Goal: Task Accomplishment & Management: Use online tool/utility

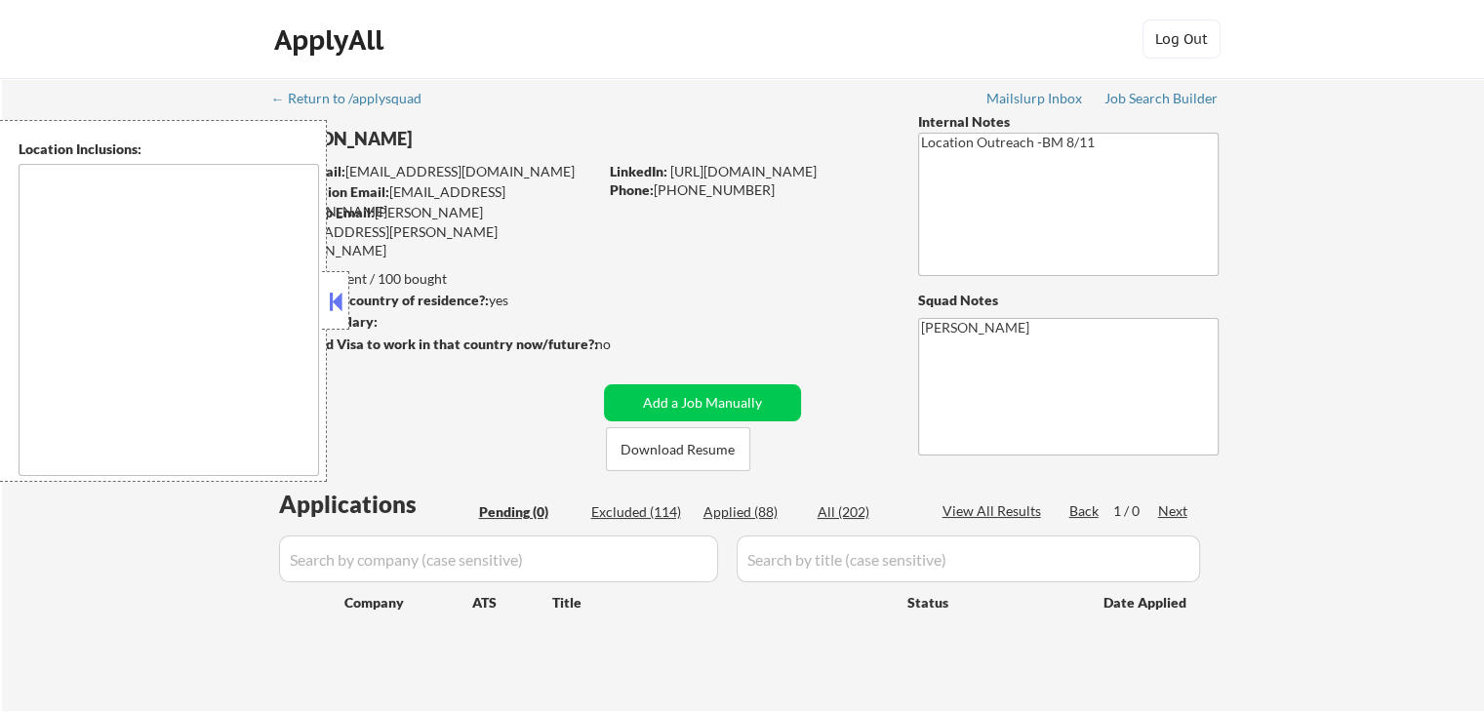
type textarea "[GEOGRAPHIC_DATA], [GEOGRAPHIC_DATA] [GEOGRAPHIC_DATA], [GEOGRAPHIC_DATA] [GEOG…"
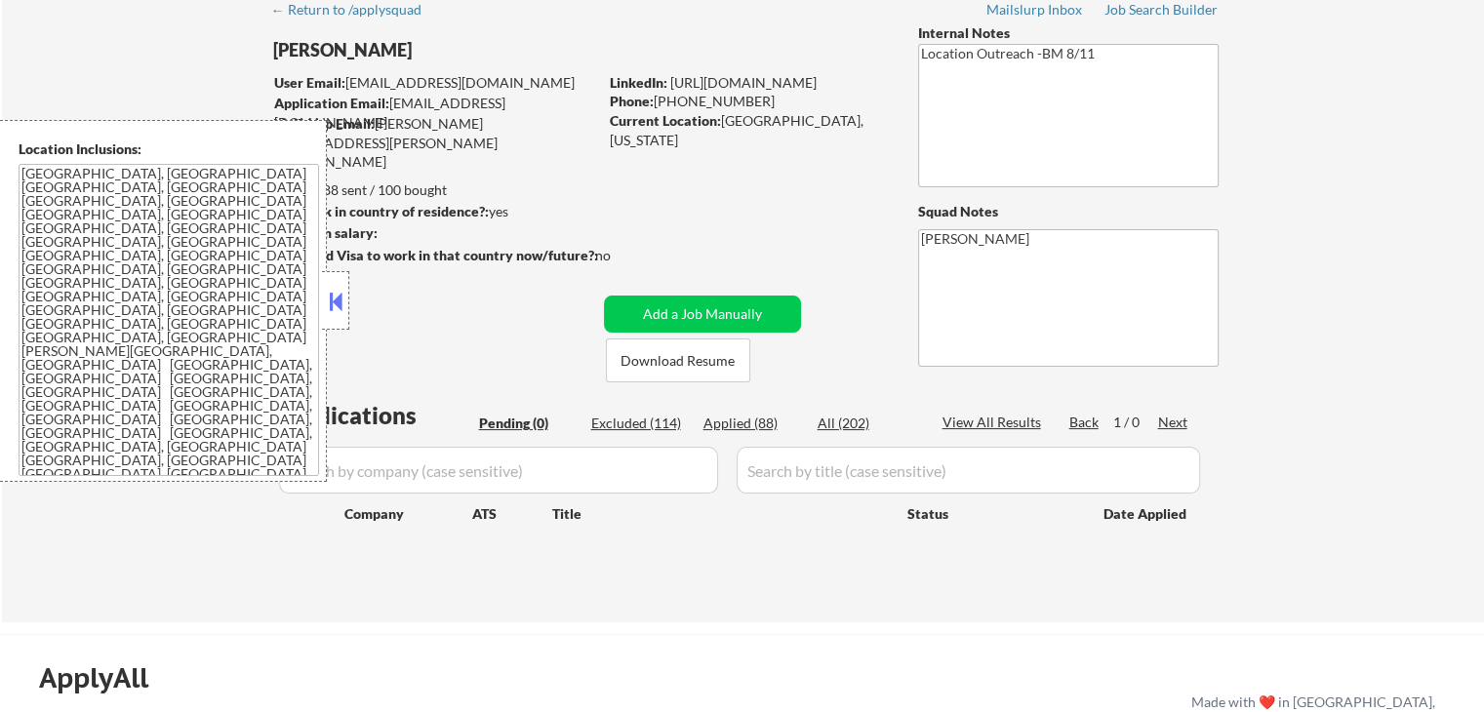
scroll to position [195, 0]
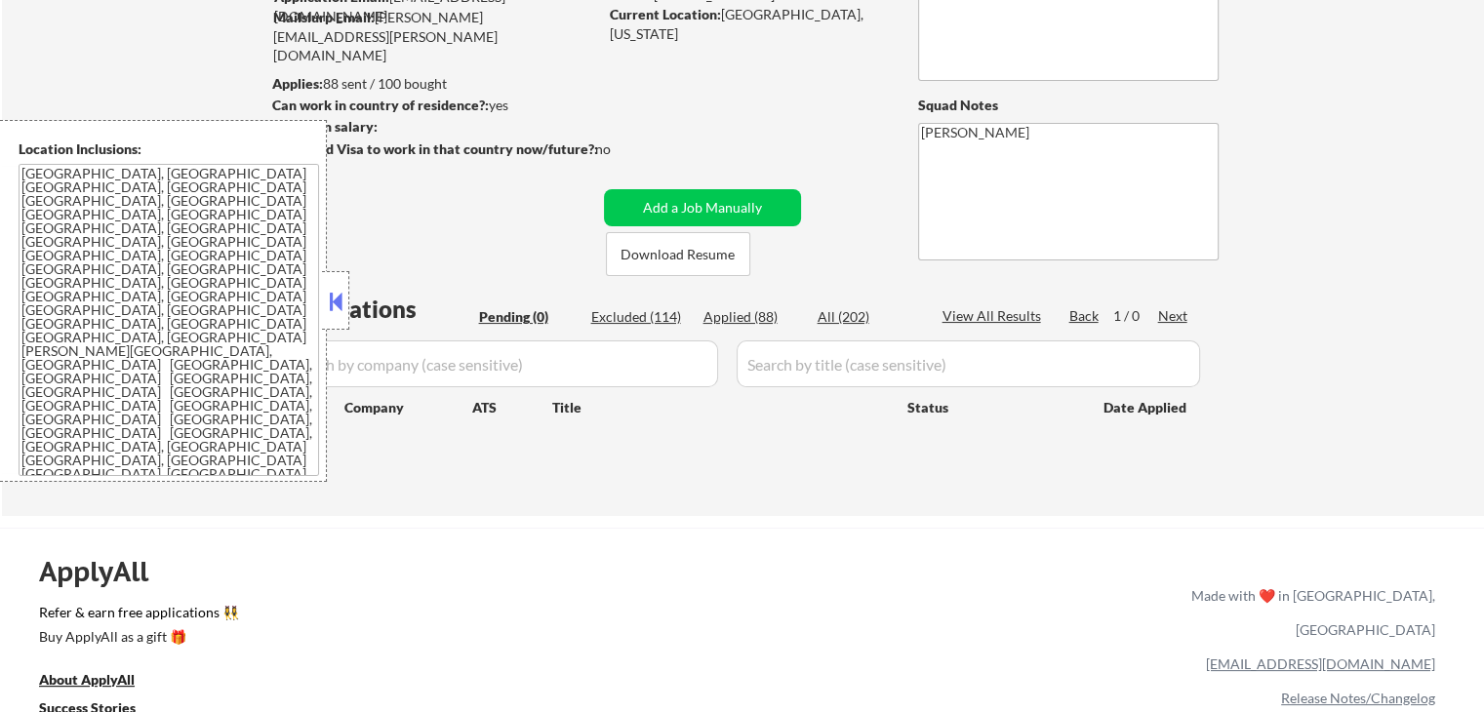
click at [527, 317] on div "Pending (0)" at bounding box center [528, 317] width 98 height 20
click at [723, 317] on div "Applied (88)" at bounding box center [752, 317] width 98 height 20
click at [511, 317] on div "Pending (0)" at bounding box center [528, 317] width 98 height 20
click at [723, 318] on div "Applied (88)" at bounding box center [752, 317] width 98 height 20
select select ""applied""
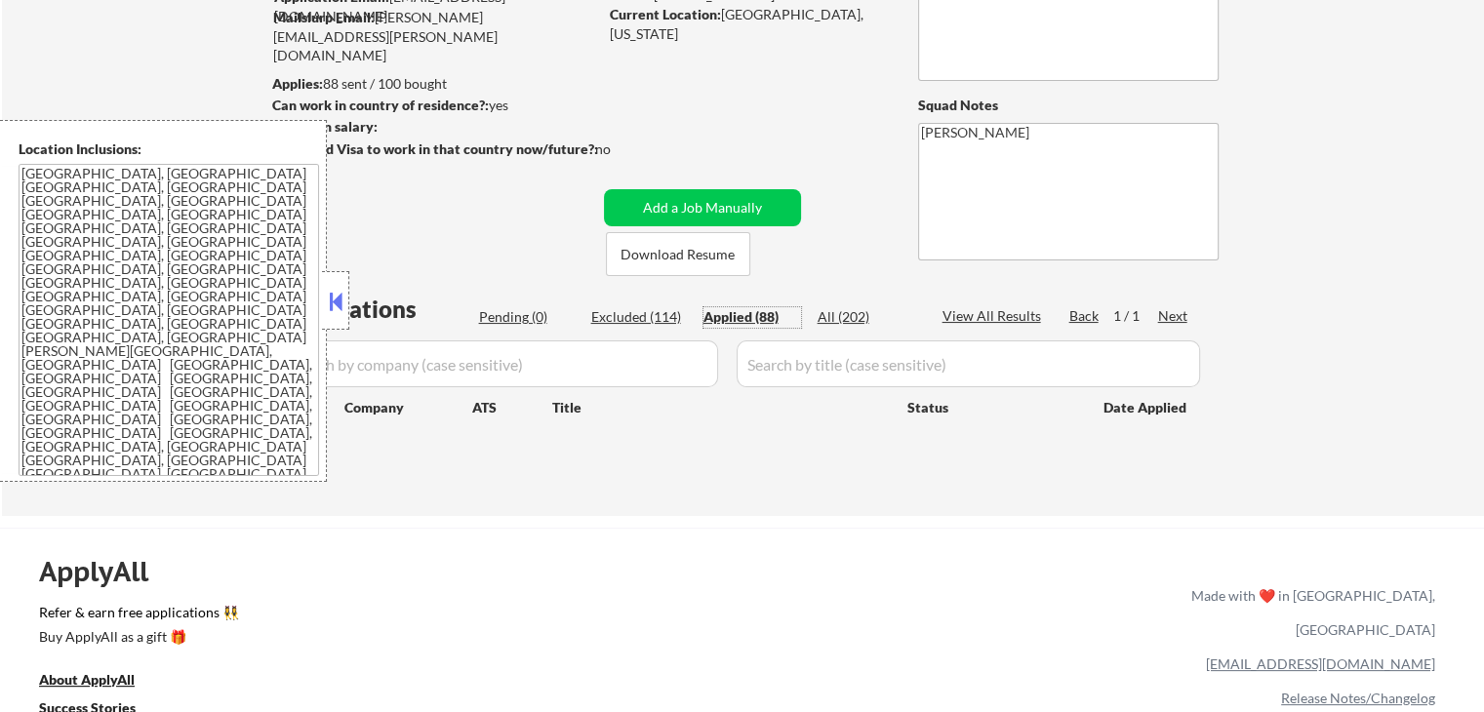
select select ""applied""
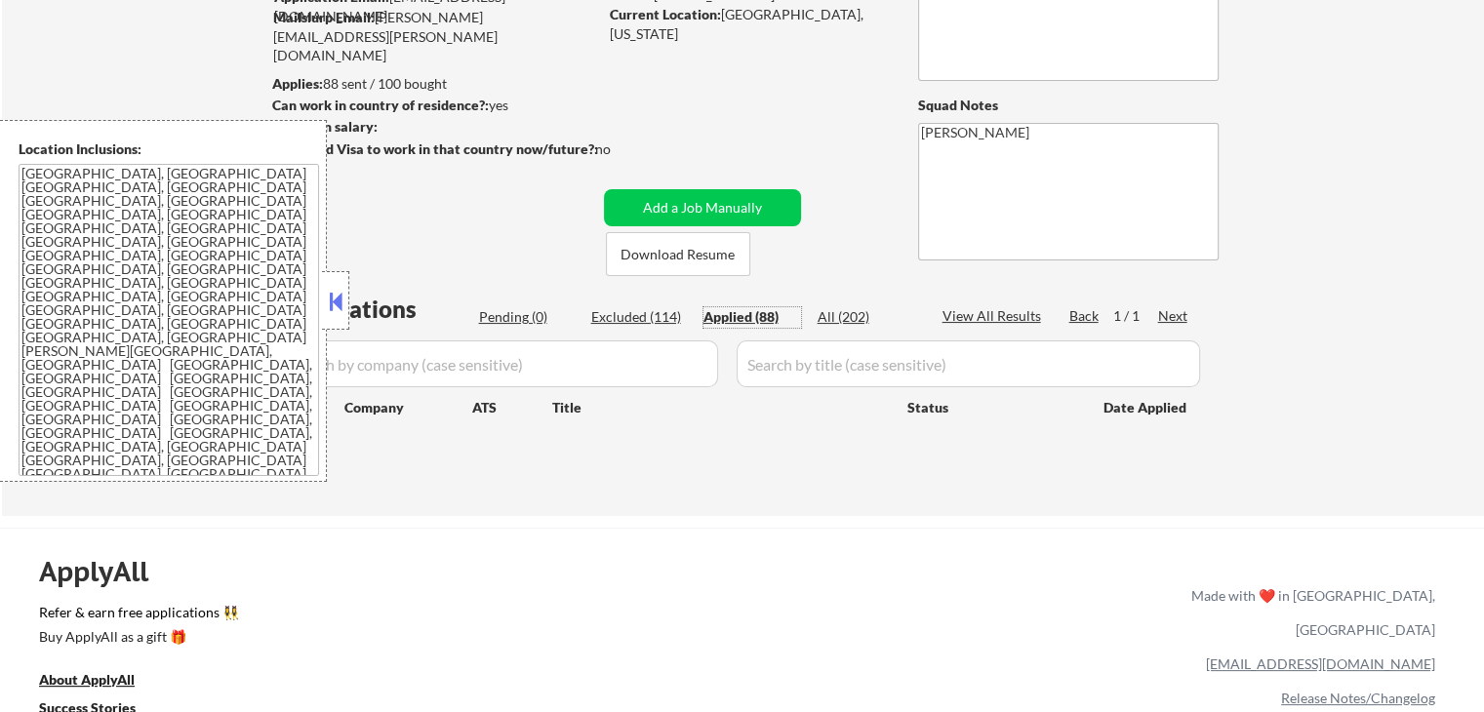
select select ""applied""
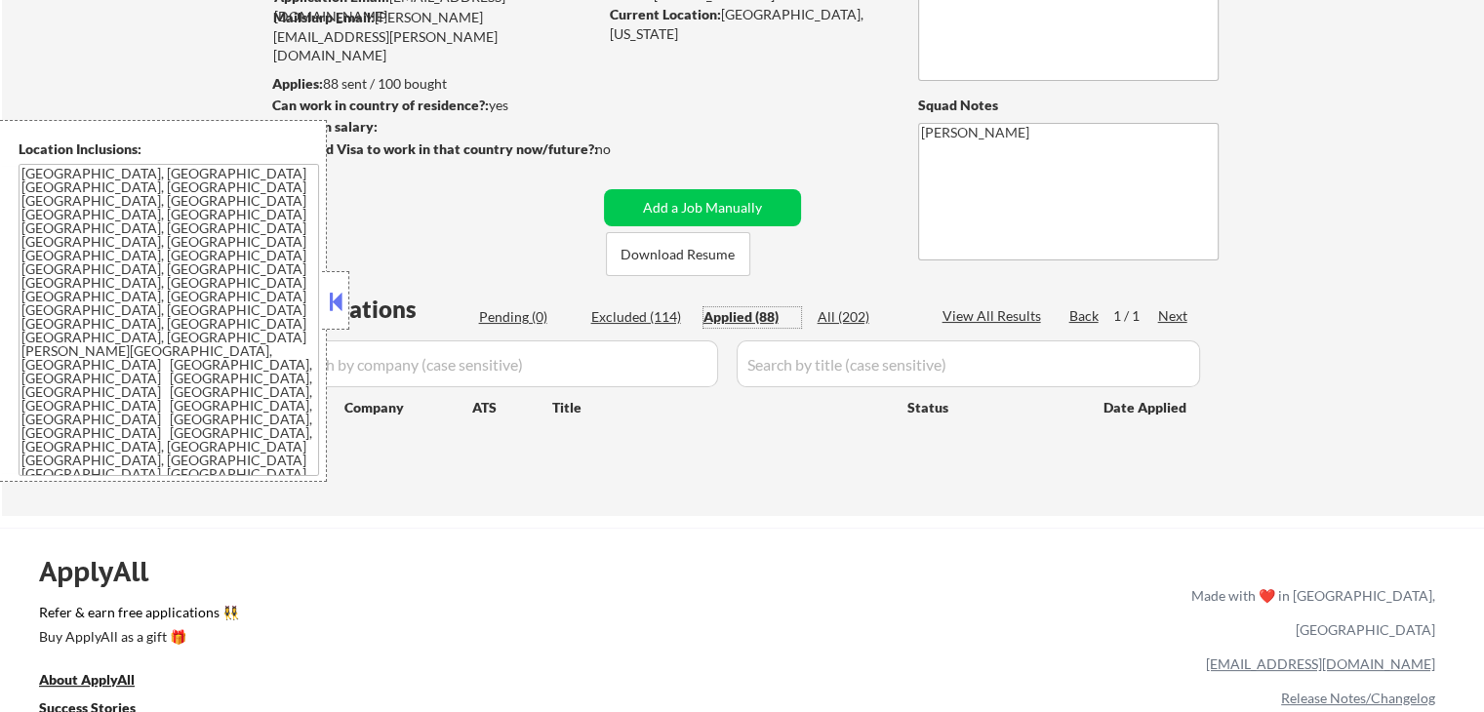
select select ""applied""
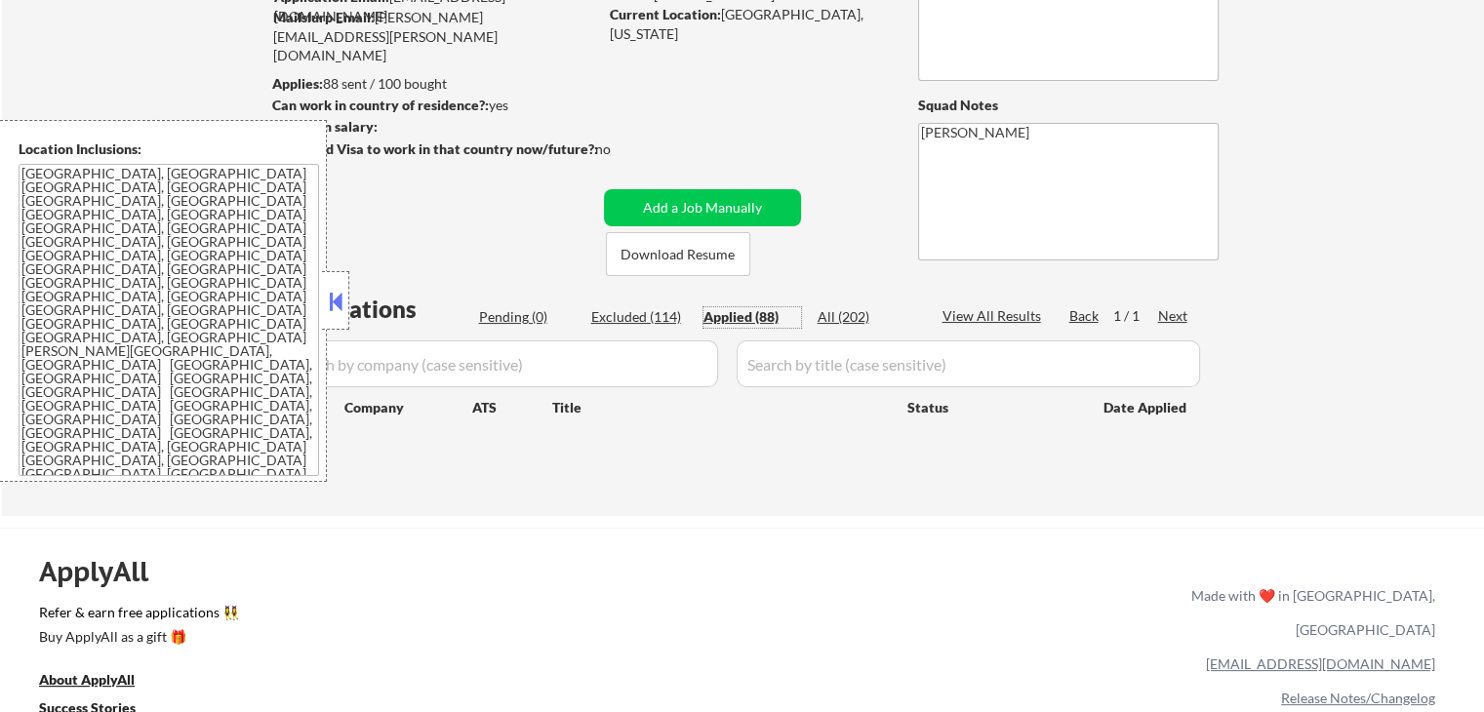
select select ""applied""
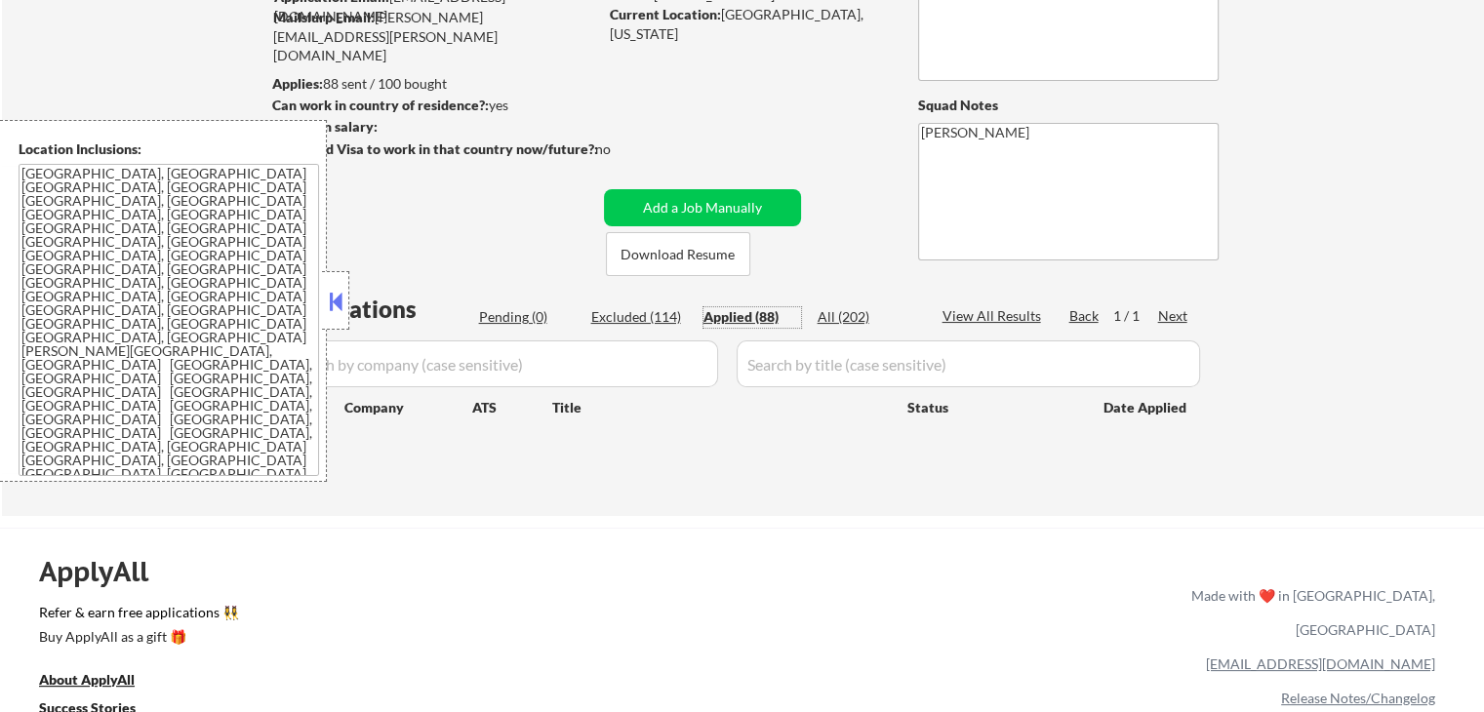
select select ""applied""
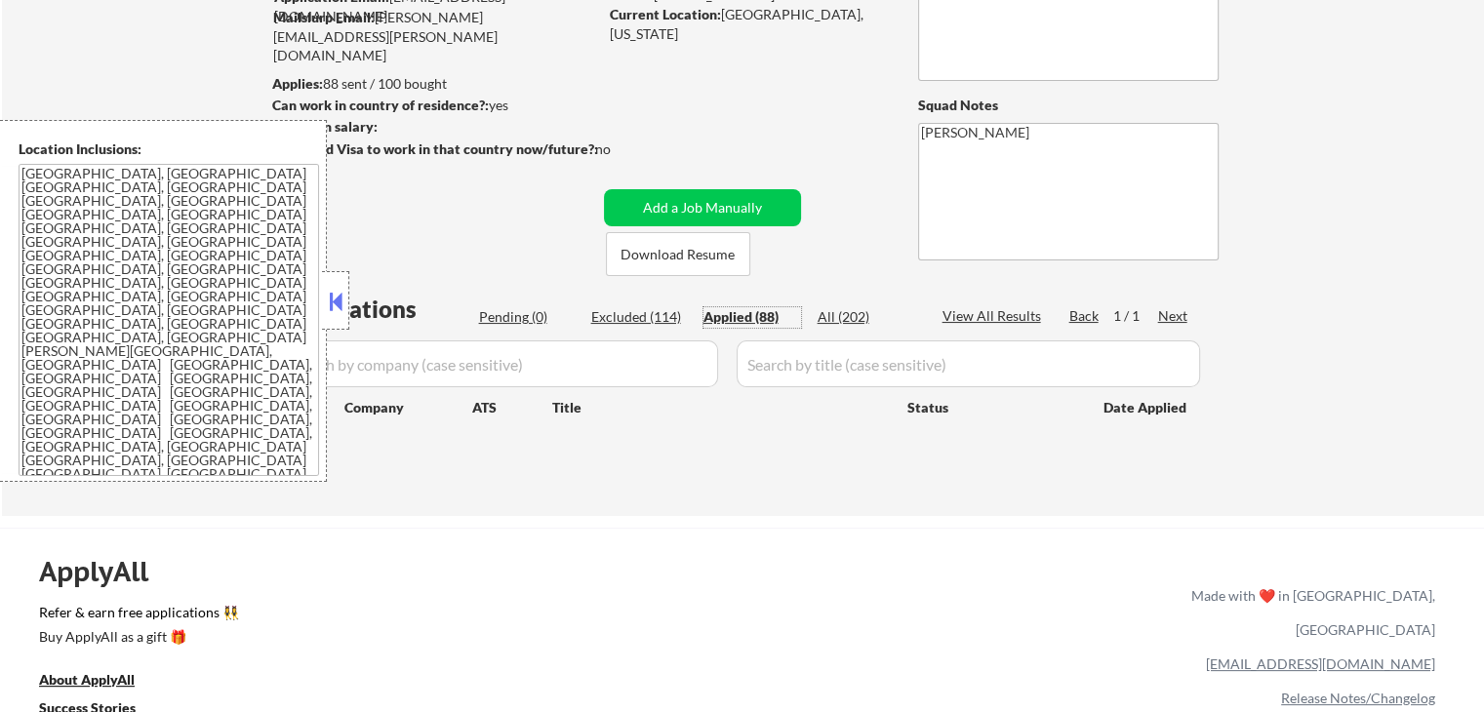
select select ""applied""
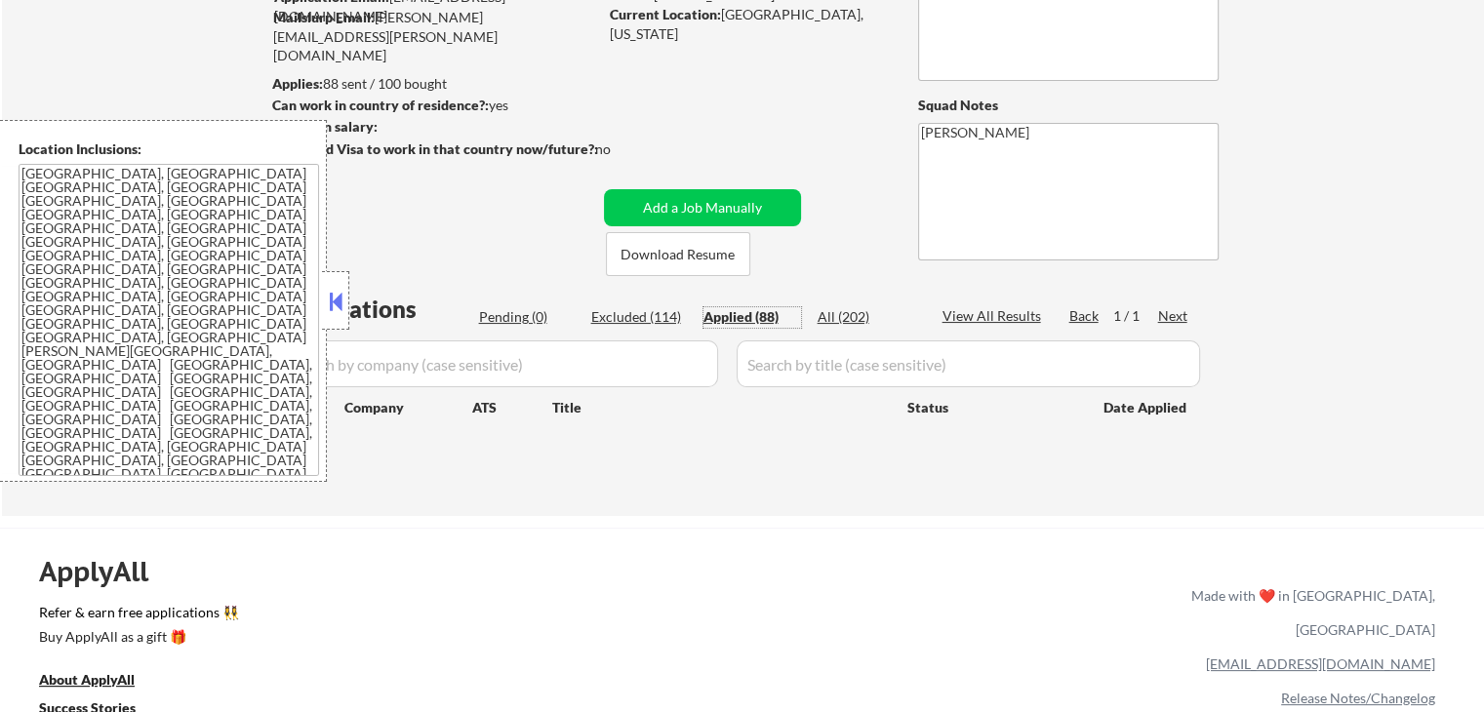
select select ""applied""
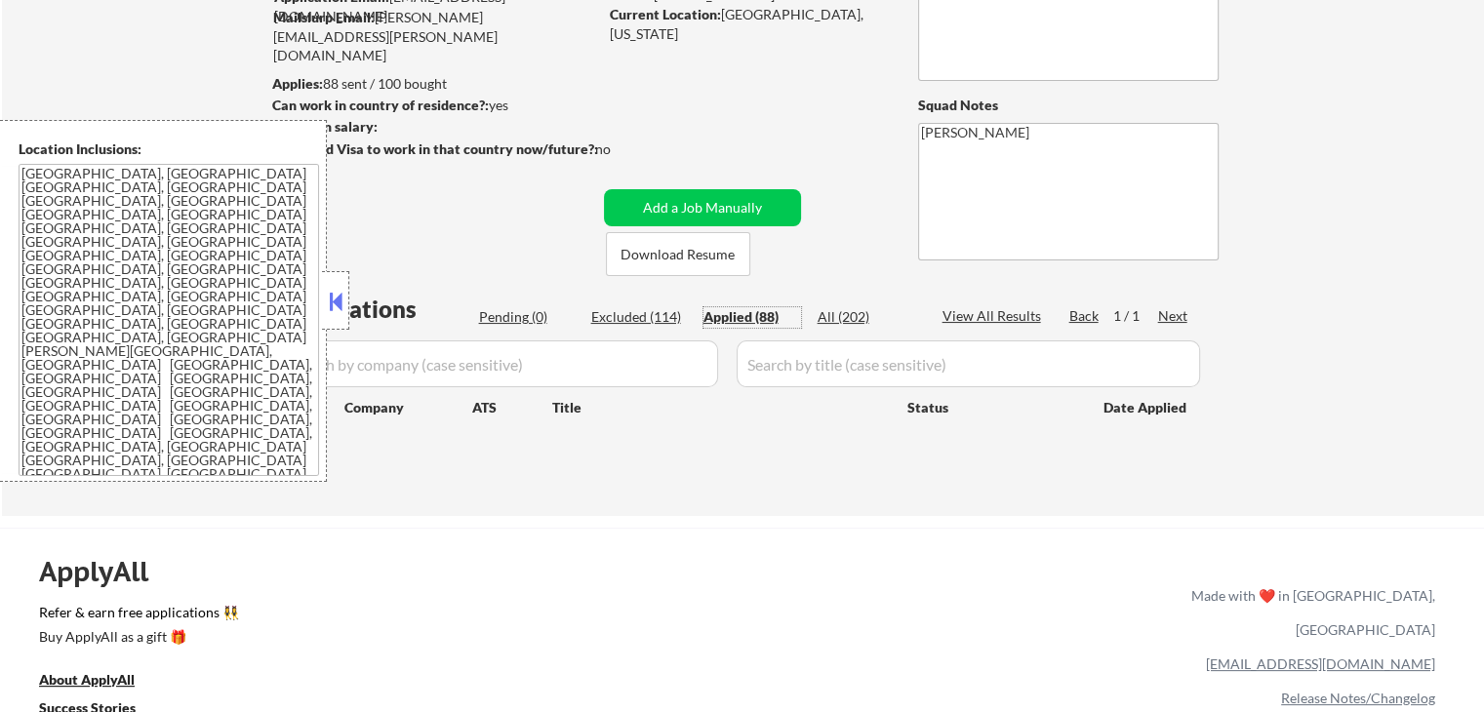
select select ""applied""
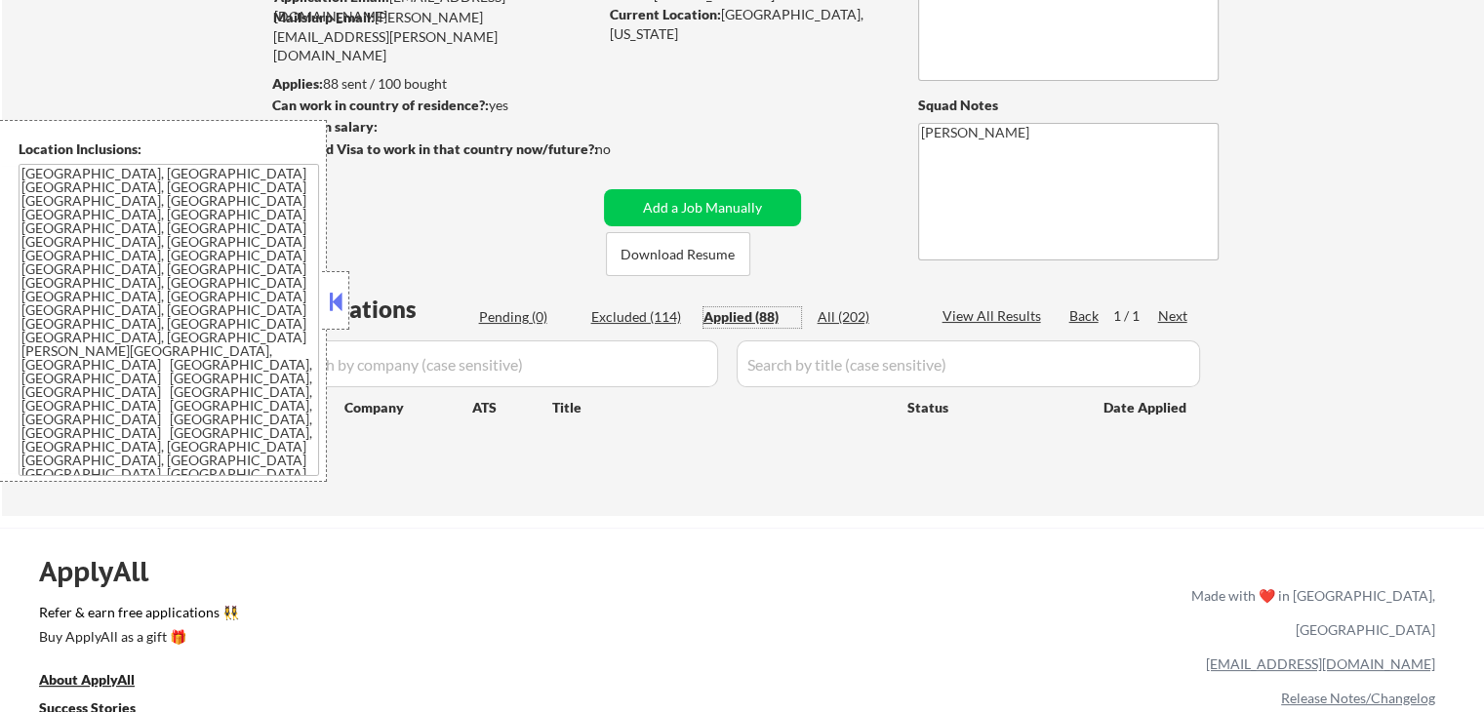
select select ""applied""
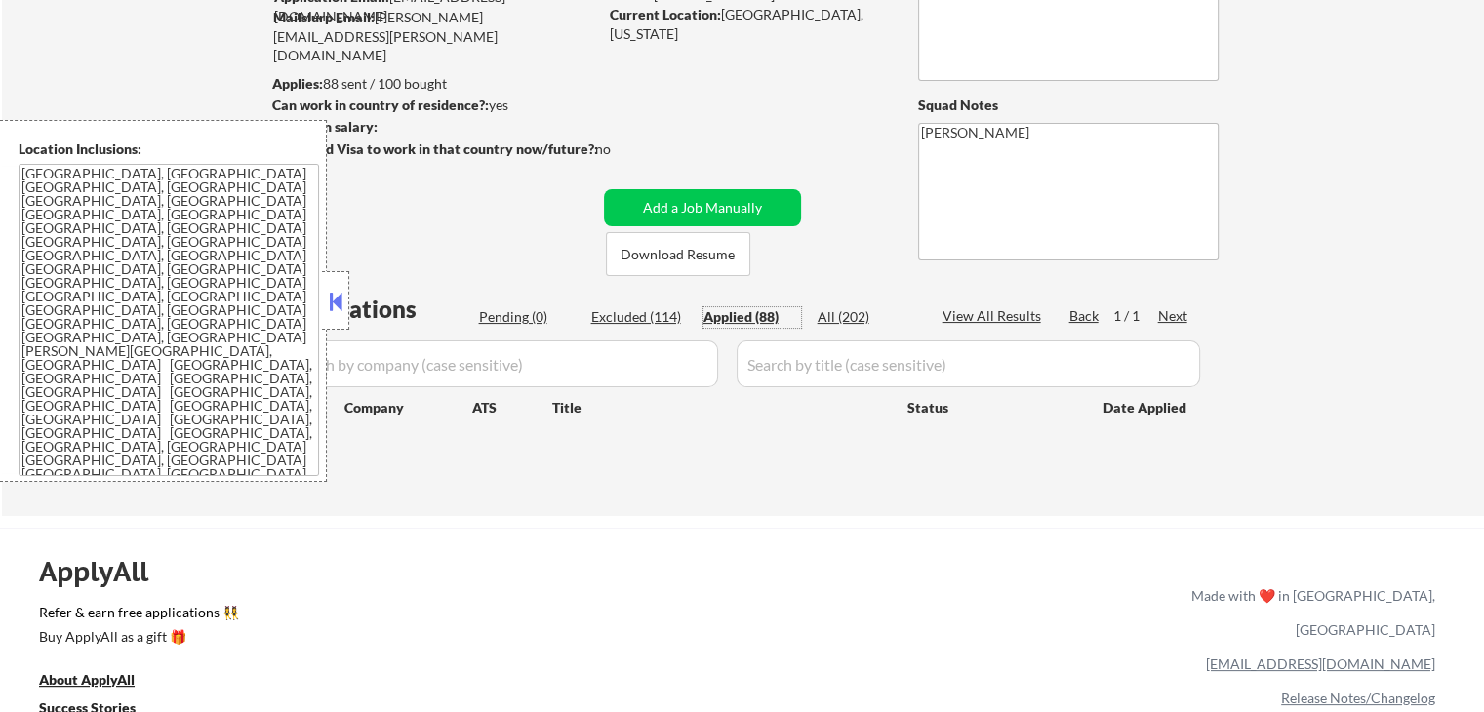
select select ""applied""
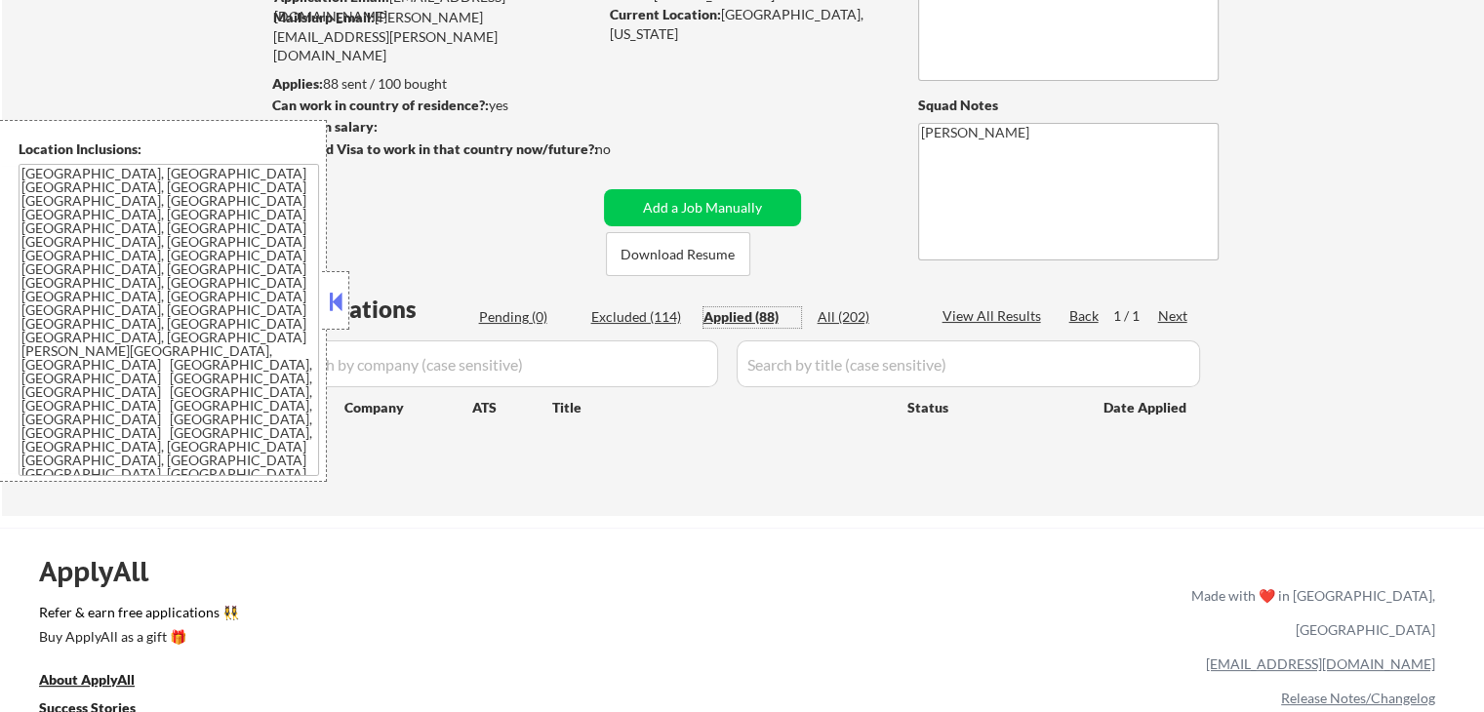
select select ""applied""
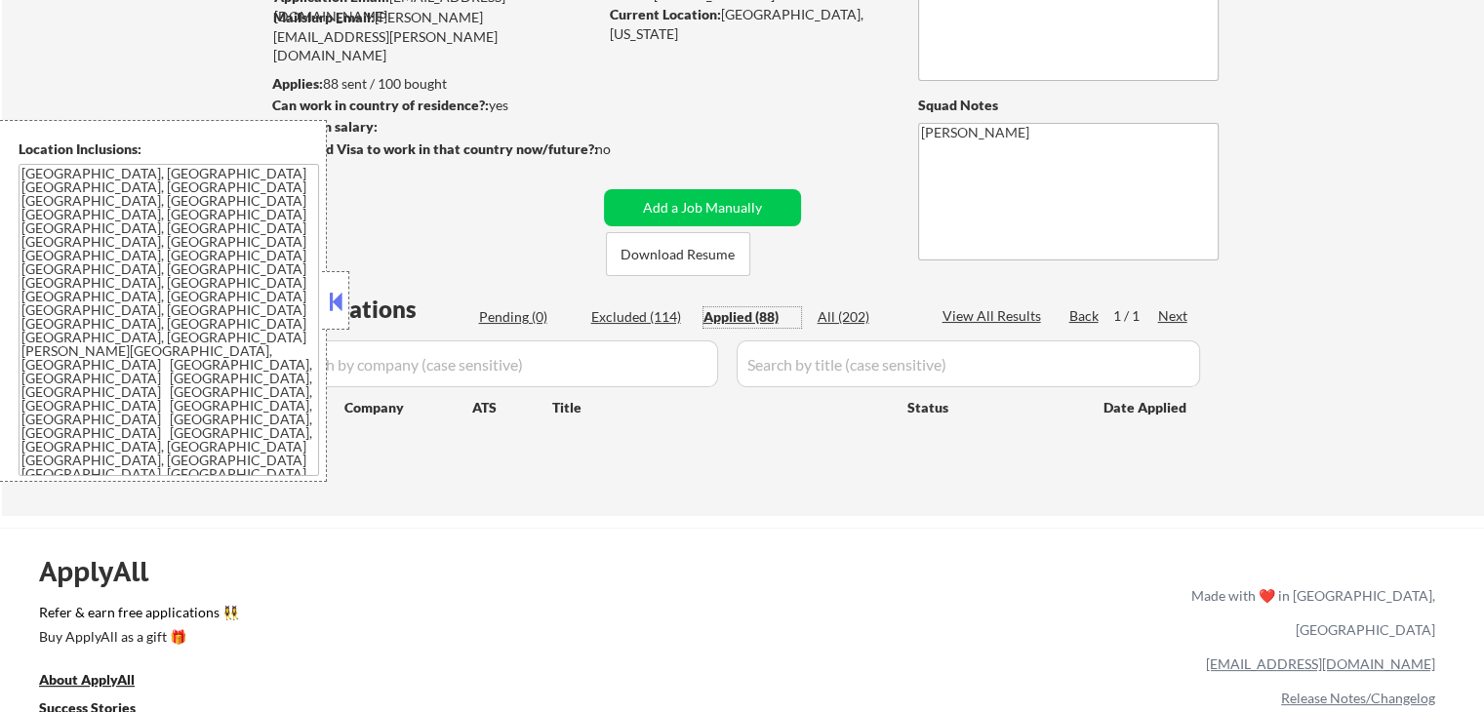
select select ""applied""
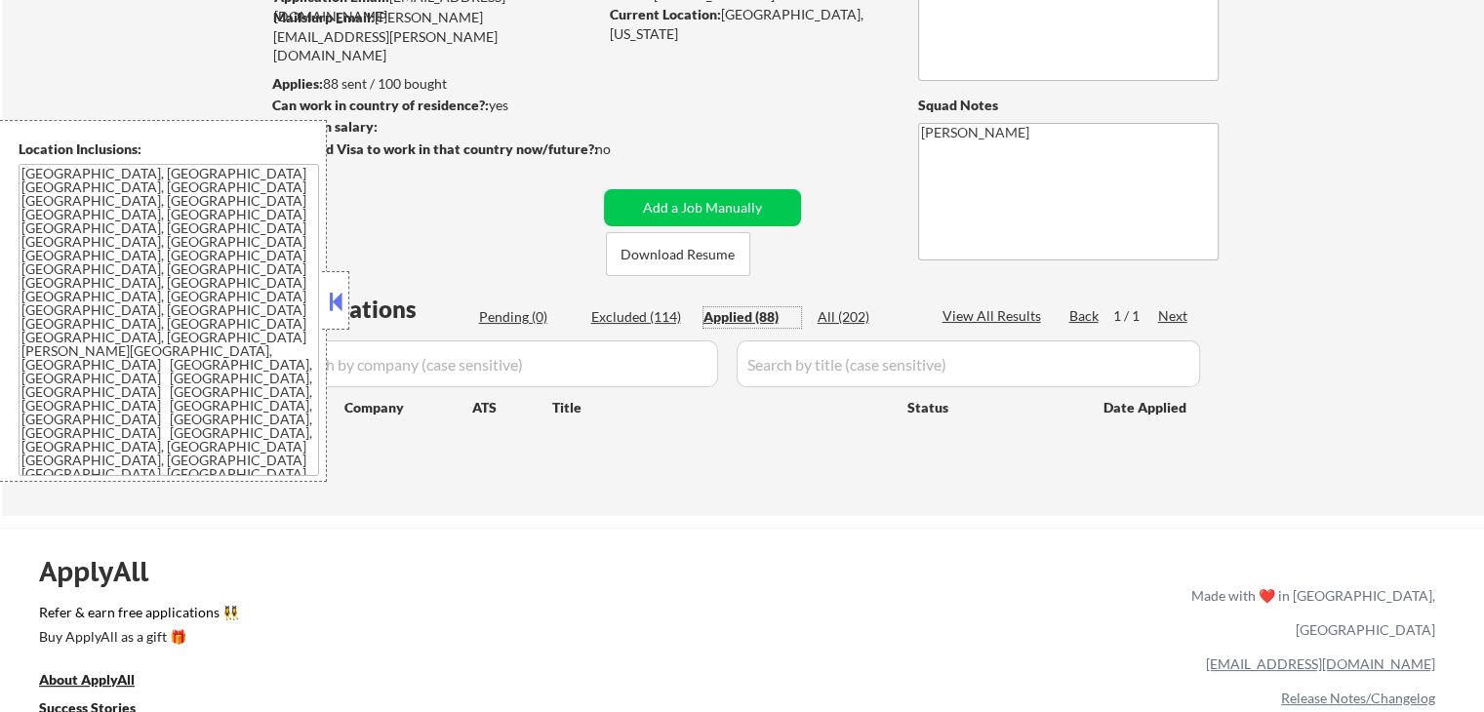
select select ""applied""
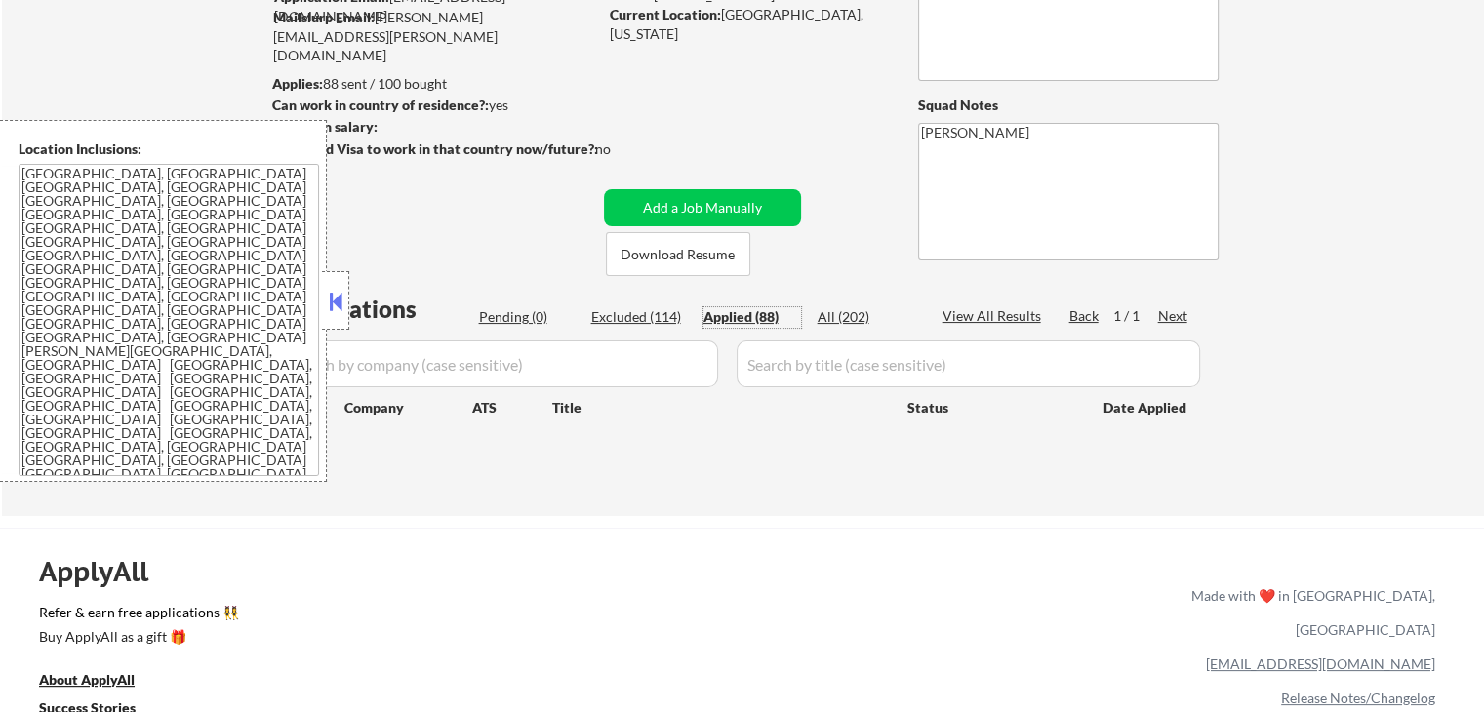
select select ""applied""
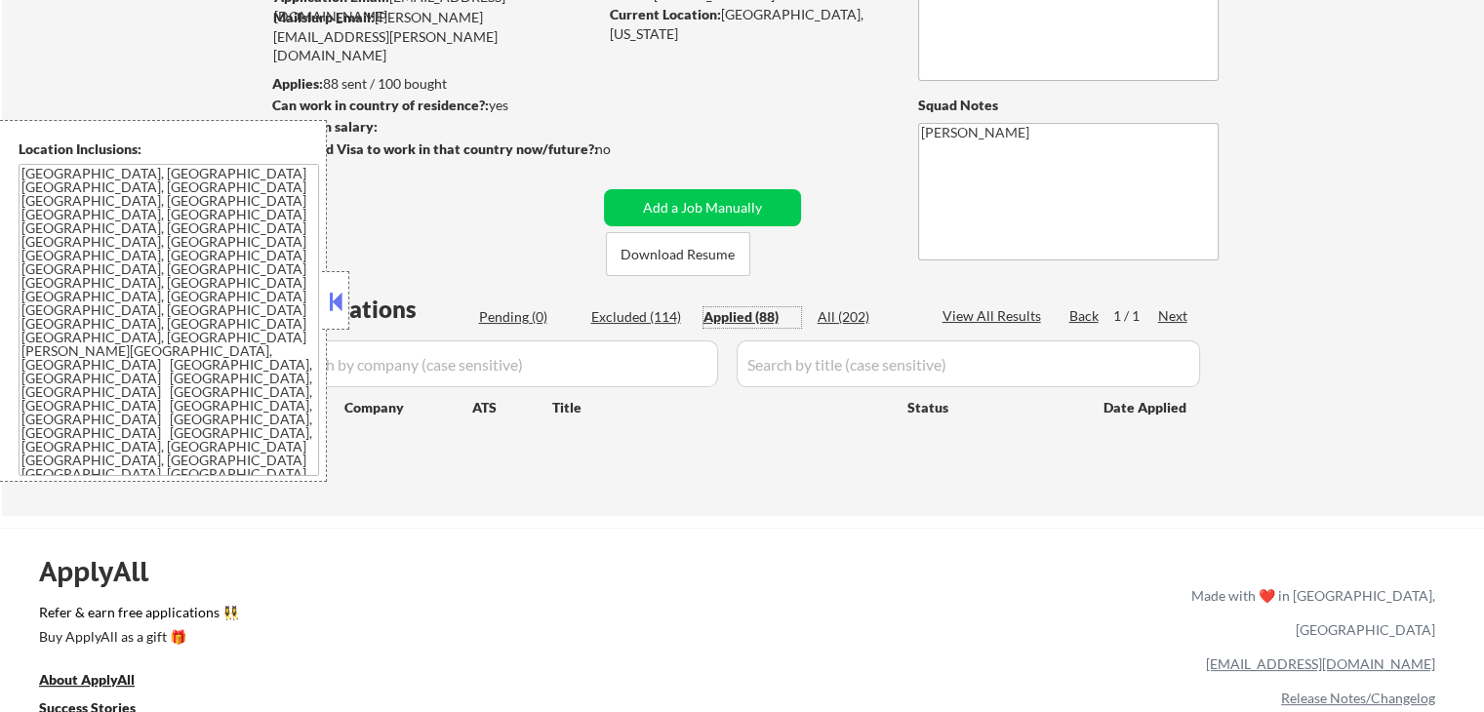
select select ""applied""
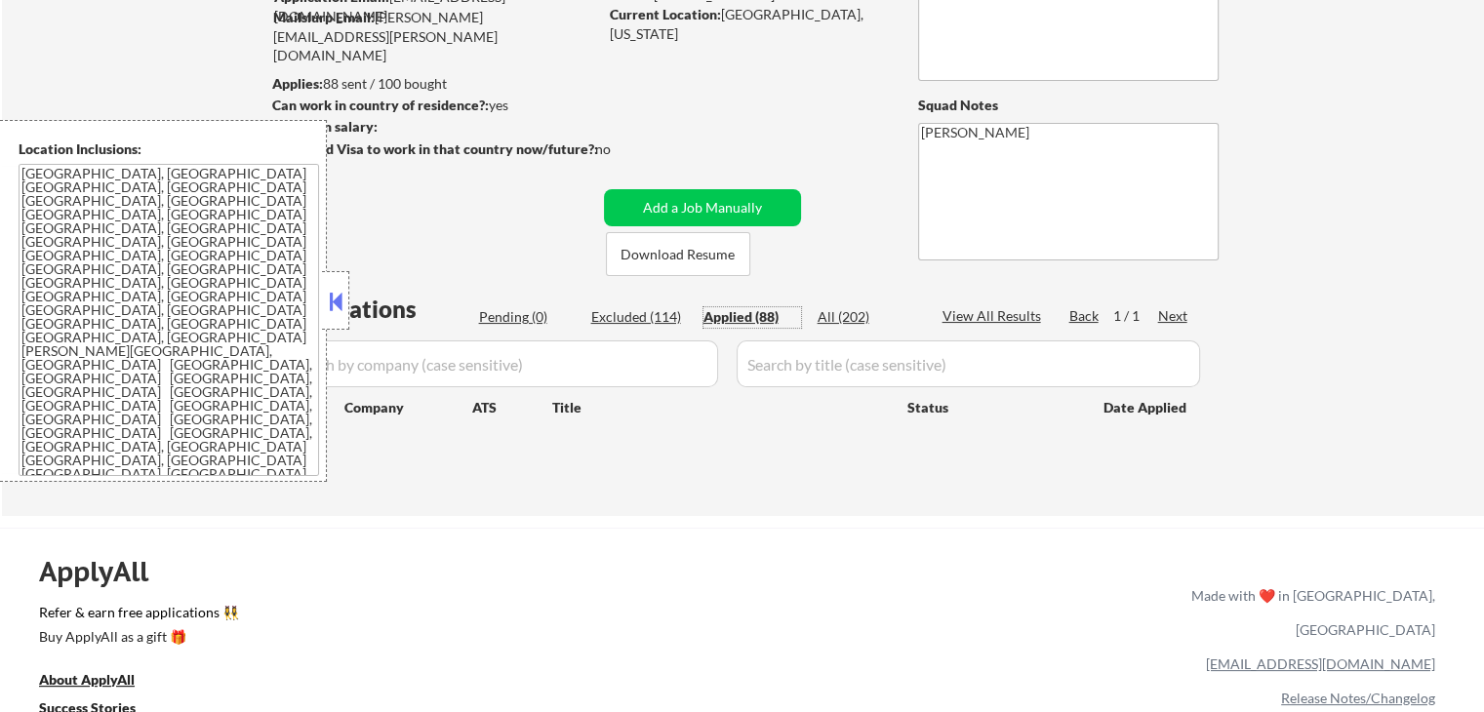
select select ""applied""
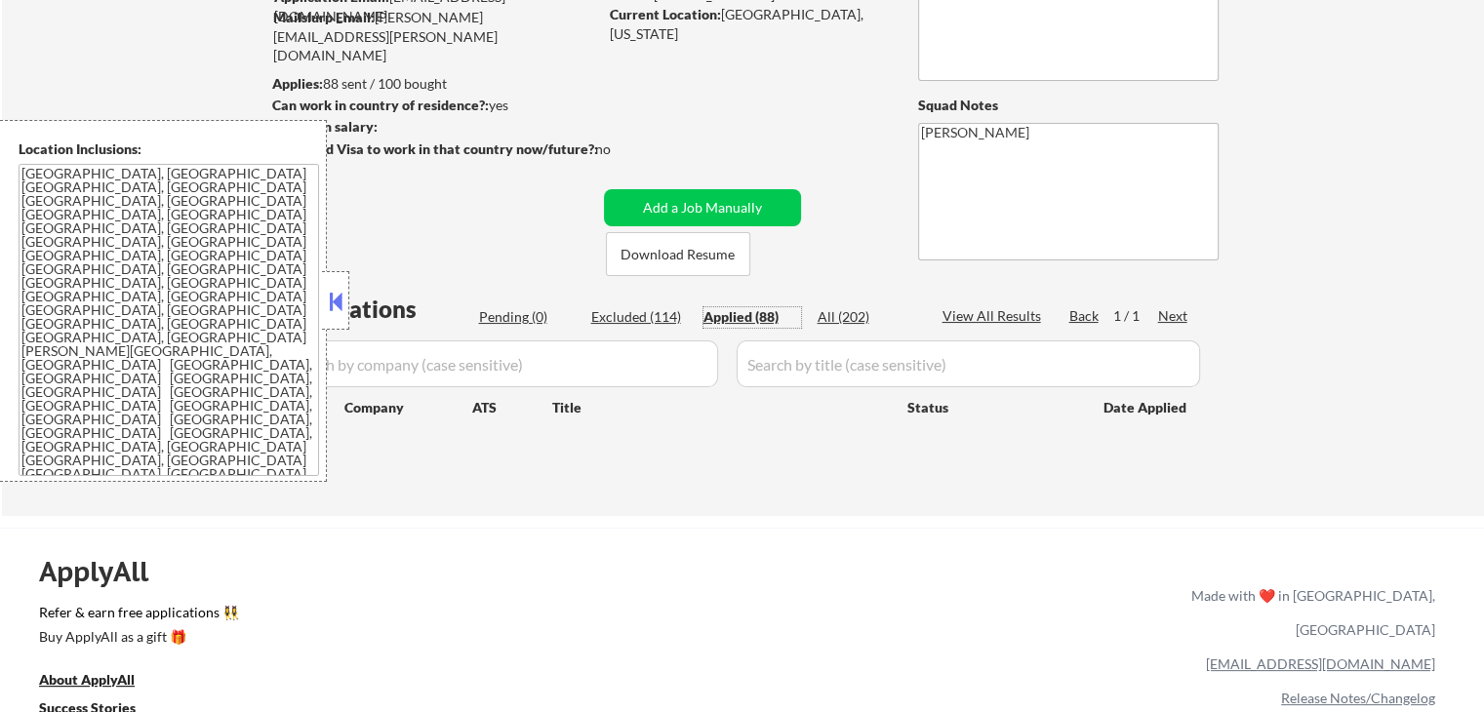
select select ""applied""
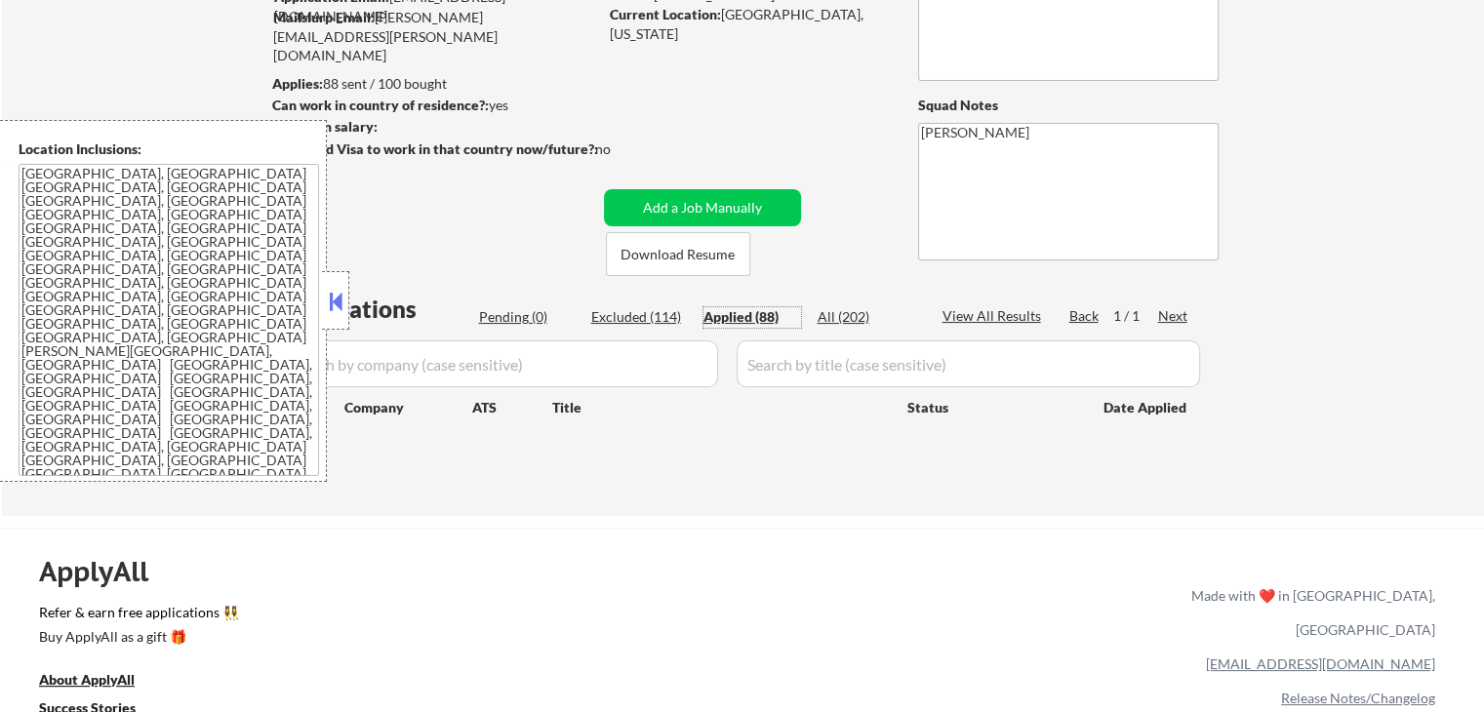
select select ""applied""
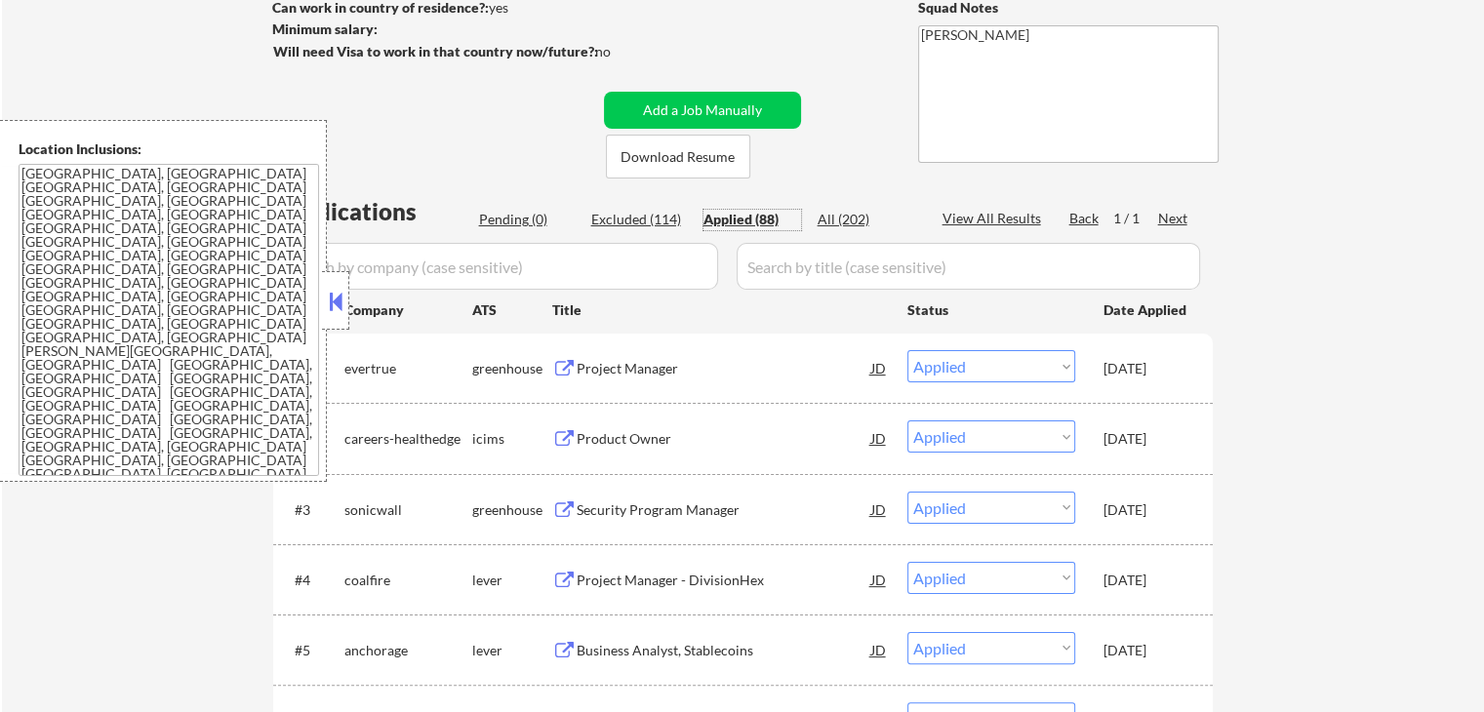
scroll to position [390, 0]
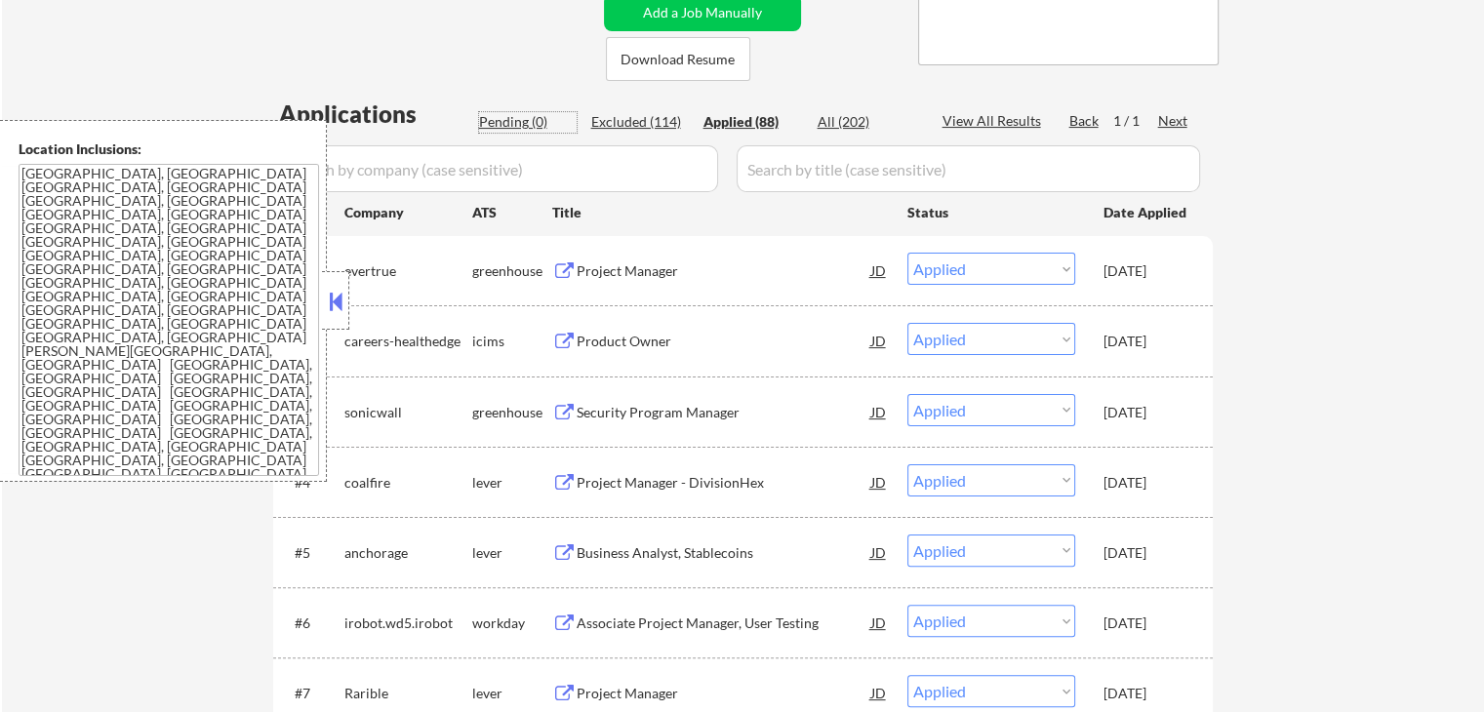
click at [511, 122] on div "Pending (0)" at bounding box center [528, 122] width 98 height 20
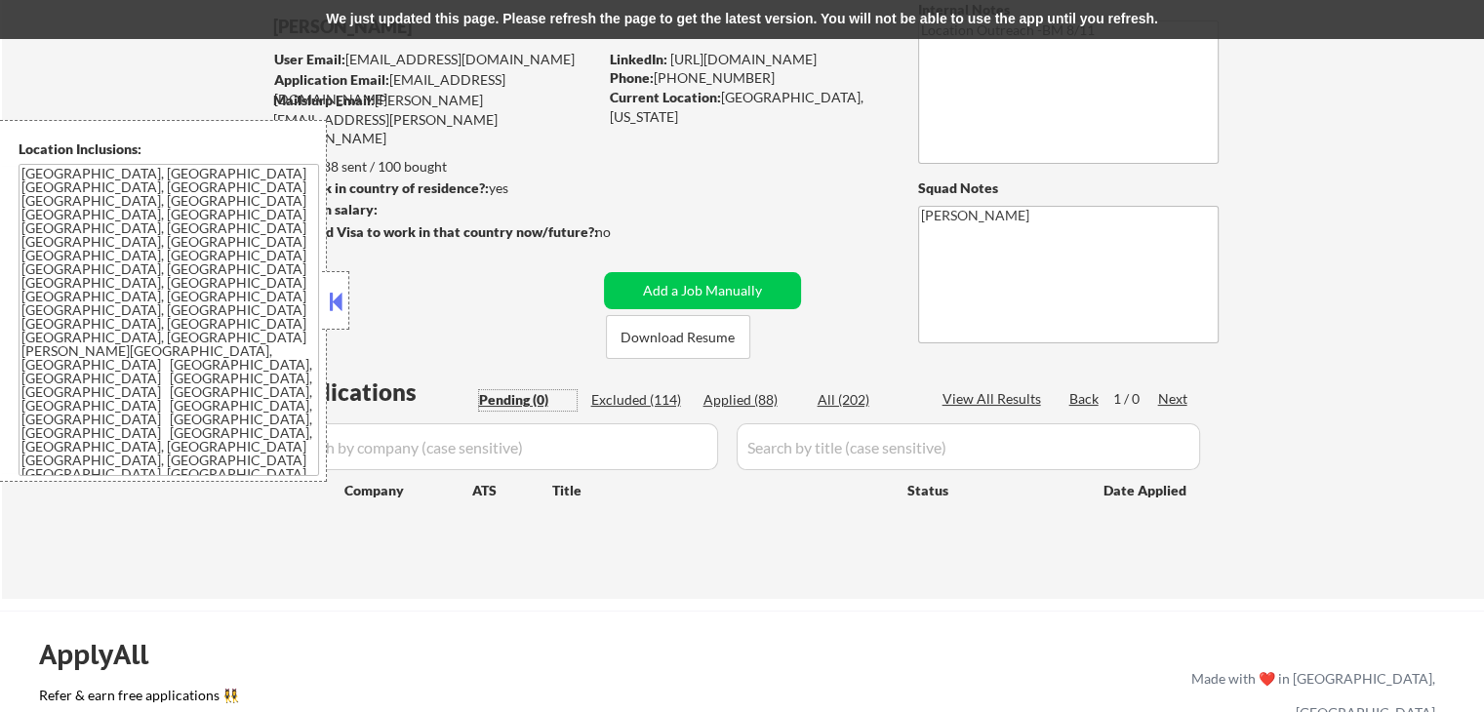
scroll to position [0, 0]
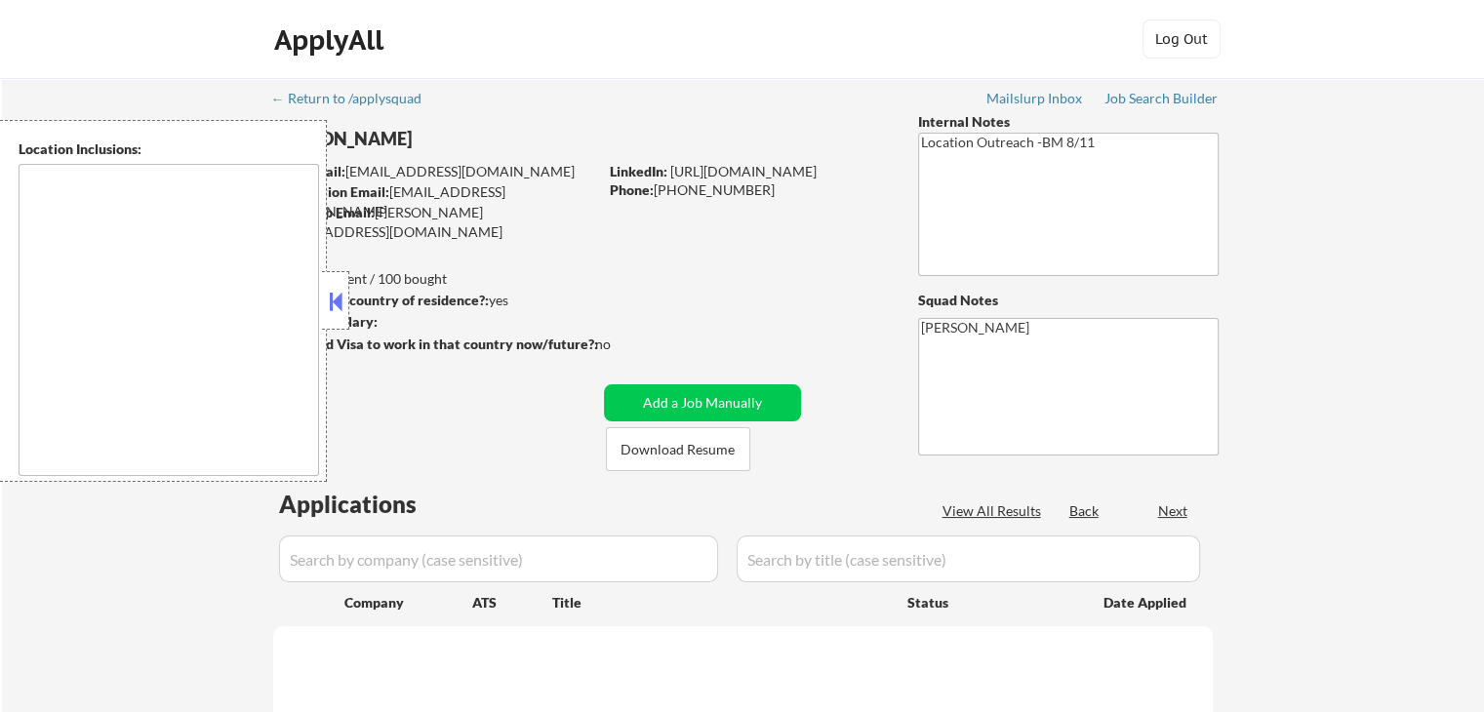
type textarea "[GEOGRAPHIC_DATA], [GEOGRAPHIC_DATA] [GEOGRAPHIC_DATA], [GEOGRAPHIC_DATA] [GEOG…"
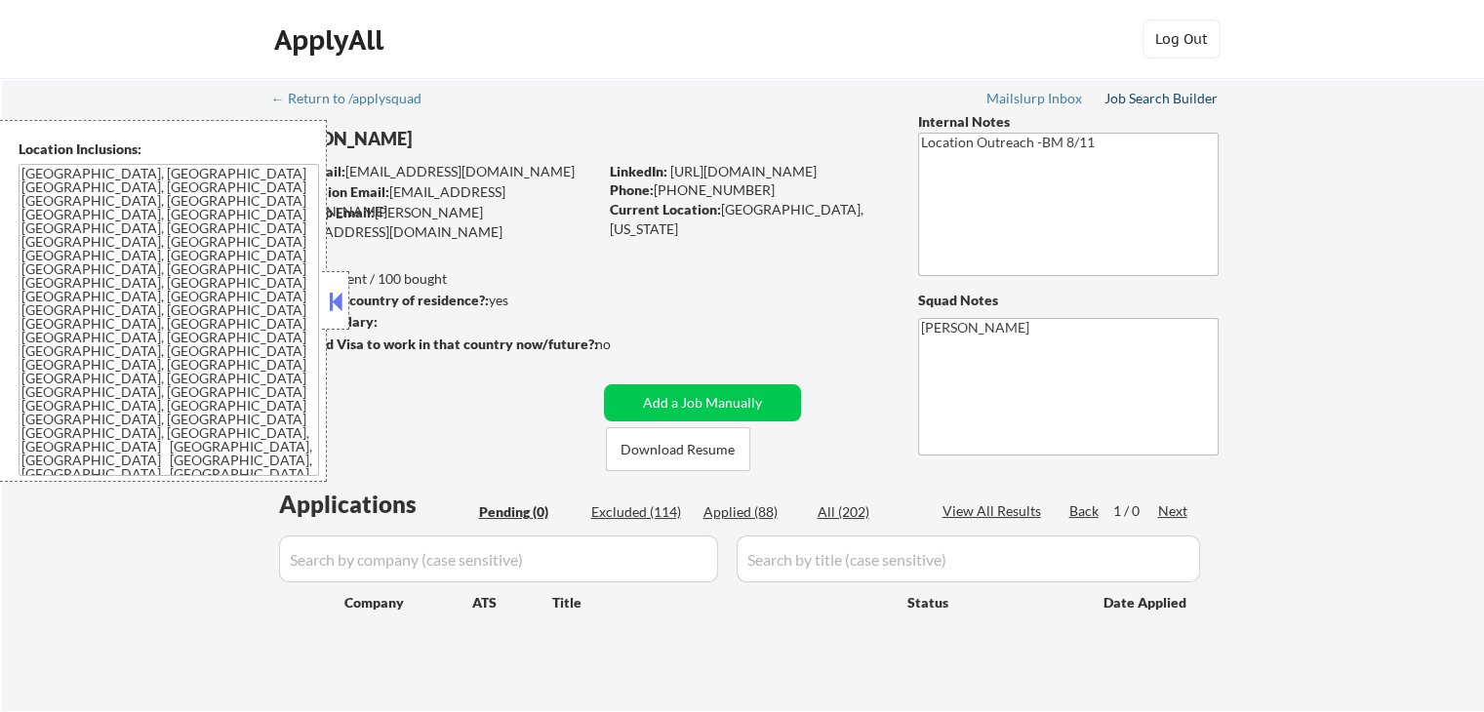
click at [1184, 103] on div "Job Search Builder" at bounding box center [1161, 99] width 114 height 14
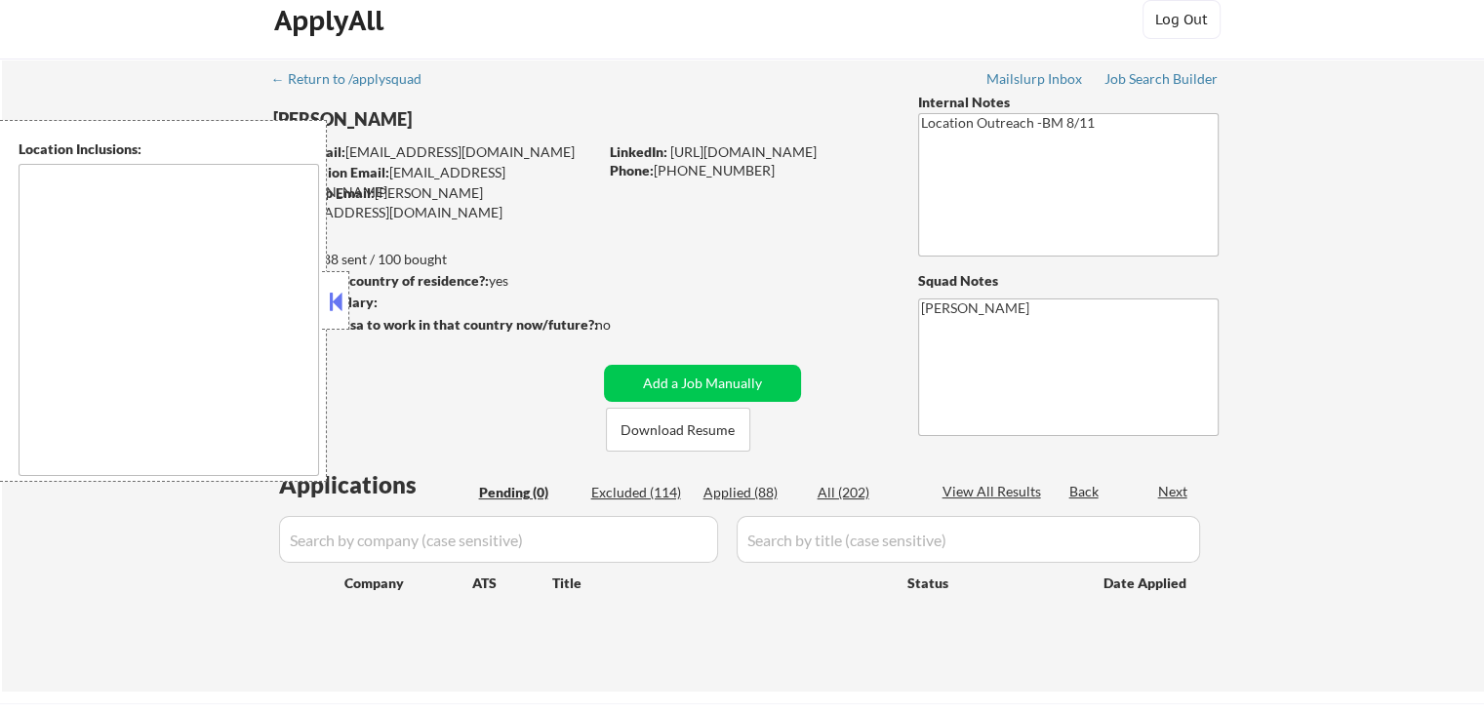
type textarea "[GEOGRAPHIC_DATA], [GEOGRAPHIC_DATA] [GEOGRAPHIC_DATA], [GEOGRAPHIC_DATA] [GEOG…"
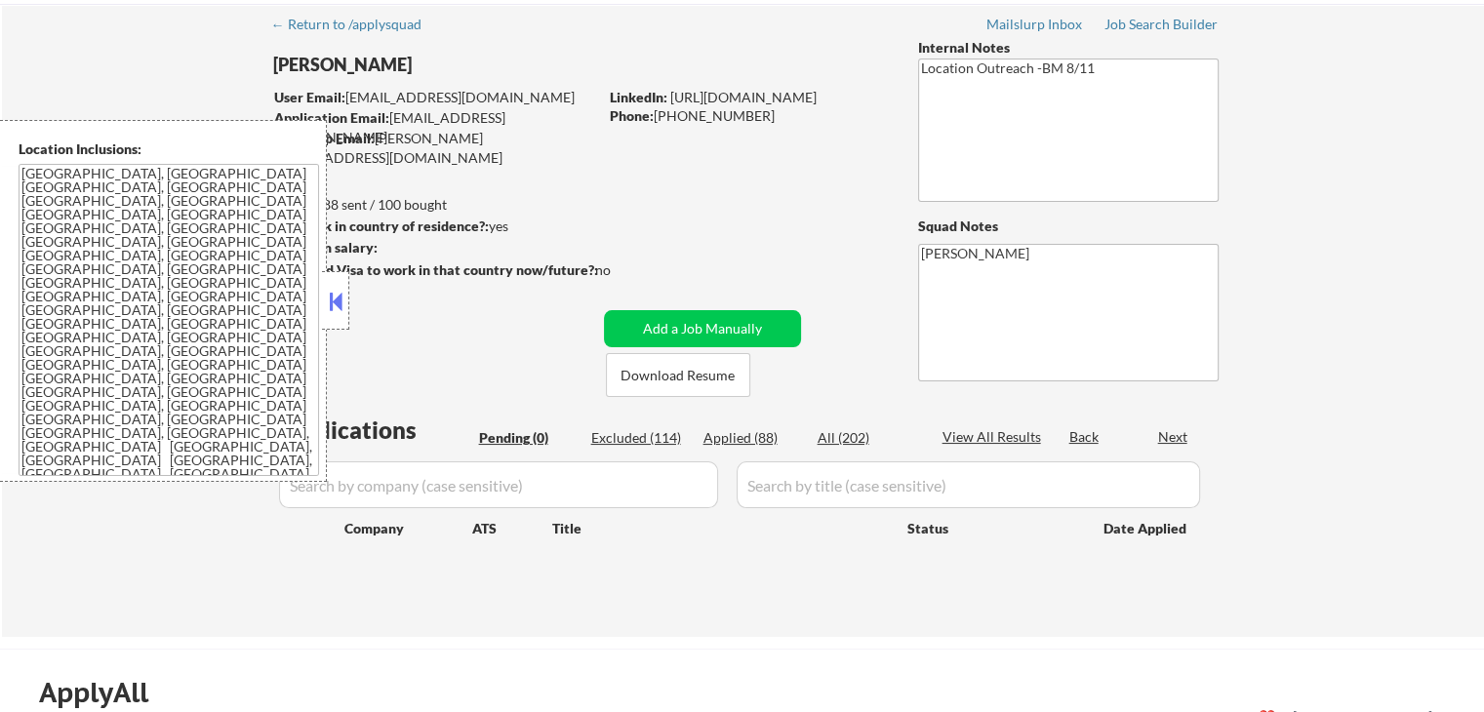
scroll to position [293, 0]
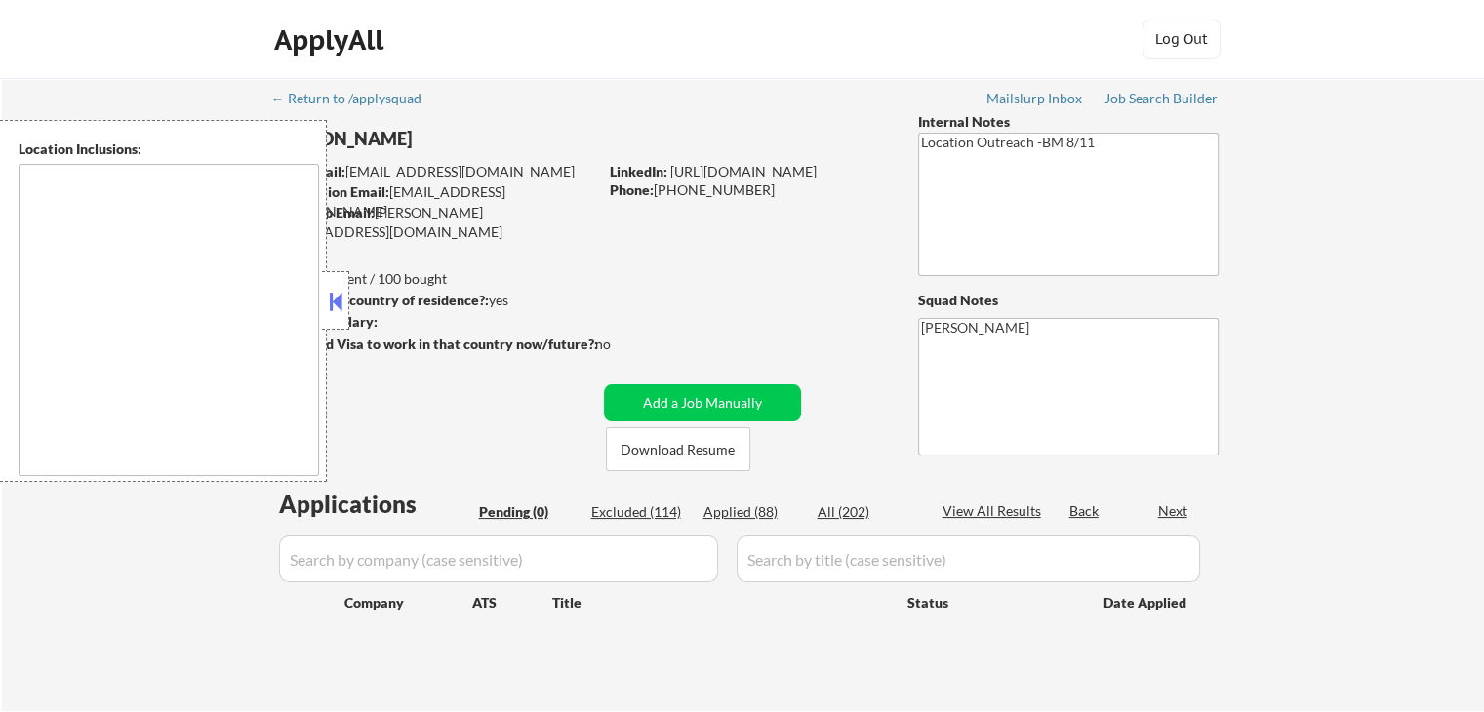
type textarea "[GEOGRAPHIC_DATA], [GEOGRAPHIC_DATA] [GEOGRAPHIC_DATA], [GEOGRAPHIC_DATA] [GEOG…"
